Goal: Complete application form

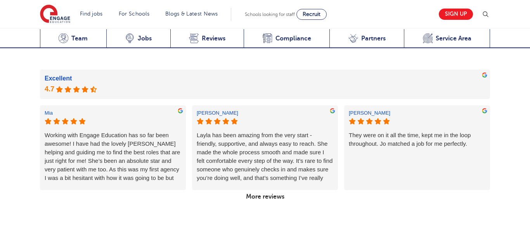
scroll to position [3, 0]
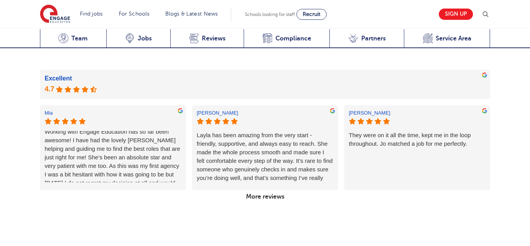
click at [239, 172] on div "Leeds Google Reviews View all Google Reviews Excellent Mia Working with Engage …" at bounding box center [265, 115] width 530 height 253
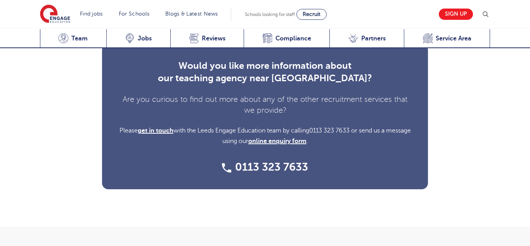
scroll to position [2163, 0]
click at [290, 138] on link "online enquiry form" at bounding box center [277, 141] width 58 height 7
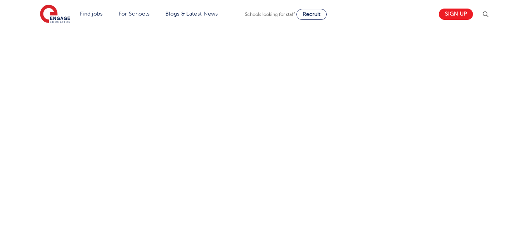
scroll to position [310, 0]
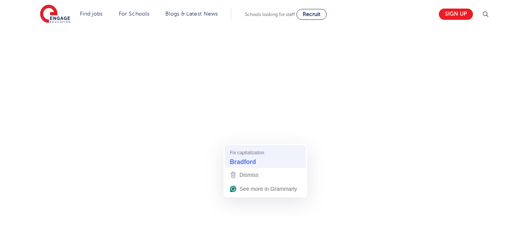
click at [245, 161] on strong "Bradford" at bounding box center [243, 161] width 26 height 9
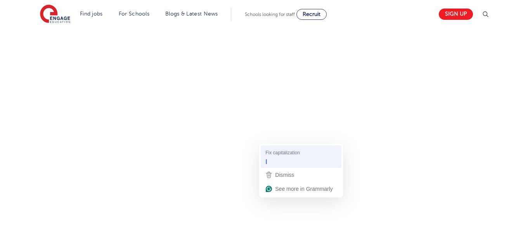
click at [272, 156] on div "I" at bounding box center [301, 161] width 75 height 12
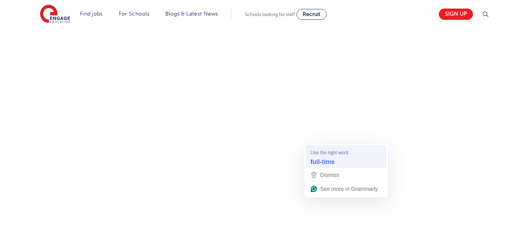
click at [317, 161] on strong "full-time" at bounding box center [322, 161] width 24 height 9
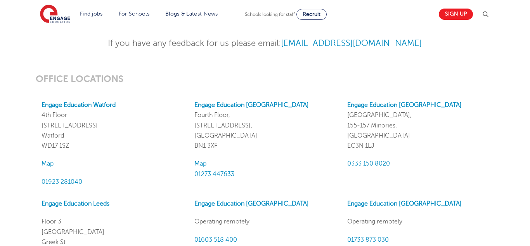
scroll to position [458, 0]
